Goal: Information Seeking & Learning: Compare options

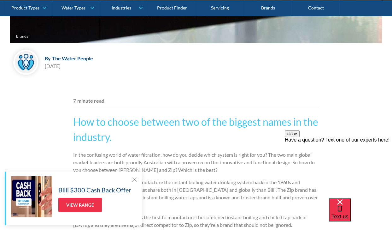
scroll to position [293, 0]
click at [133, 178] on div at bounding box center [134, 179] width 6 height 6
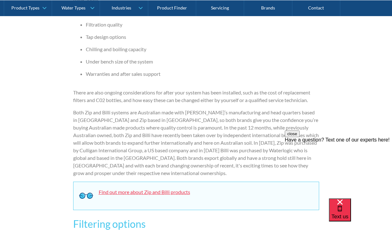
scroll to position [577, 0]
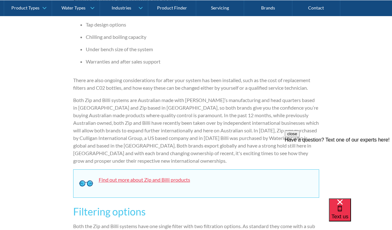
click at [162, 176] on link "Find out more about Zip and Billi products" at bounding box center [144, 179] width 91 height 6
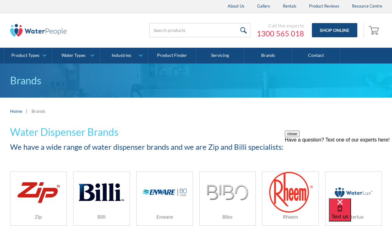
click at [109, 193] on img at bounding box center [101, 192] width 45 height 30
click at [36, 196] on img at bounding box center [38, 192] width 45 height 27
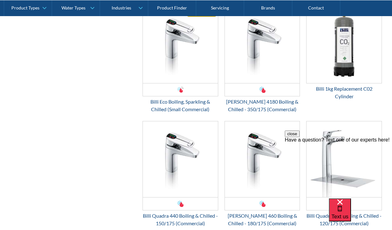
scroll to position [1163, 0]
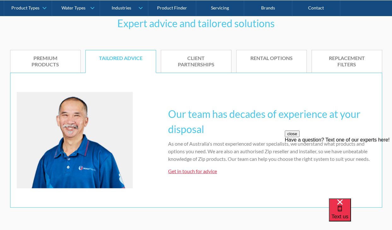
scroll to position [182, 0]
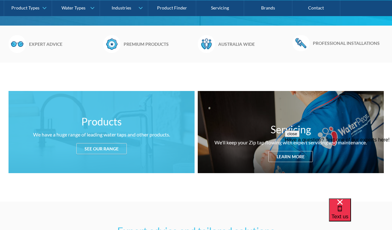
click at [103, 120] on h3 "Products" at bounding box center [101, 121] width 40 height 15
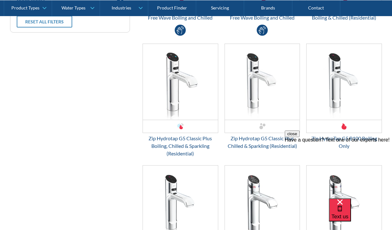
scroll to position [957, 0]
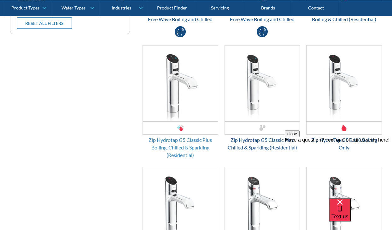
click at [179, 143] on div "Zip Hydrotap G5 Classic Plus Boiling, Chilled & Sparkling (Residential)" at bounding box center [181, 147] width 76 height 23
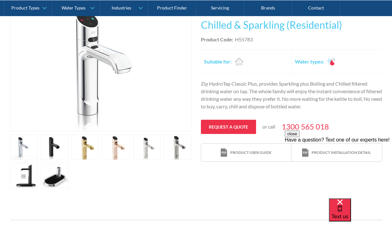
scroll to position [144, 0]
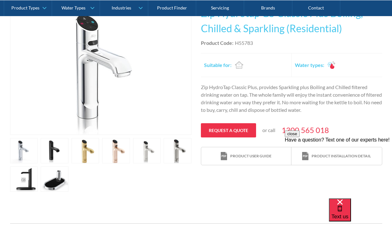
click at [59, 181] on link "open lightbox" at bounding box center [55, 178] width 28 height 25
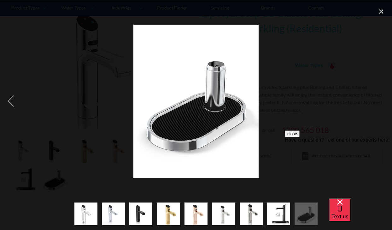
click at [340, 87] on div at bounding box center [196, 101] width 392 height 193
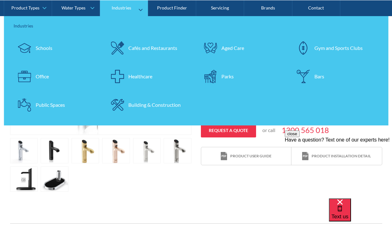
click at [156, 47] on div "Cafés and Restaurants" at bounding box center [152, 48] width 49 height 8
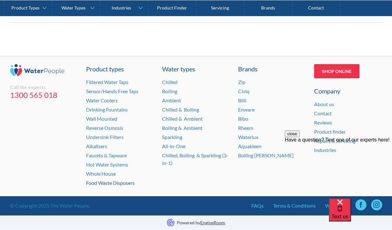
scroll to position [2288, 0]
click at [100, 173] on link "Whole House" at bounding box center [101, 173] width 30 height 6
click at [173, 154] on link "Chilled, Boiling & Sparkling (3-in-1)" at bounding box center [195, 159] width 66 height 14
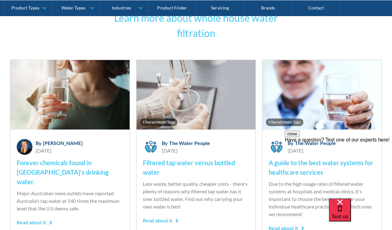
scroll to position [3563, 0]
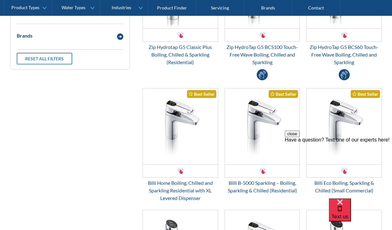
scroll to position [224, 0]
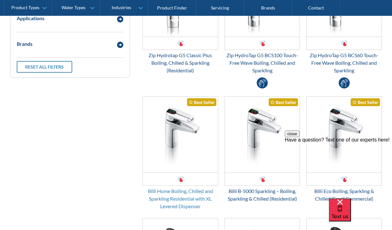
click at [172, 192] on div "Billi Home Boiling, Chilled and Sparkling Residential with XL Levered Dispenser" at bounding box center [181, 198] width 76 height 23
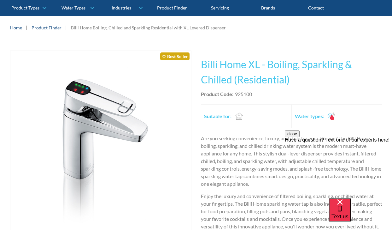
scroll to position [91, 0]
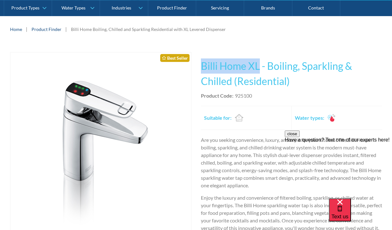
drag, startPoint x: 201, startPoint y: 66, endPoint x: 259, endPoint y: 66, distance: 57.4
click at [259, 66] on h1 "Billi Home XL - Boiling, Sparkling & Chilled (Residential)" at bounding box center [291, 73] width 181 height 30
copy h1 "Billi Home XL"
